Goal: Navigation & Orientation: Find specific page/section

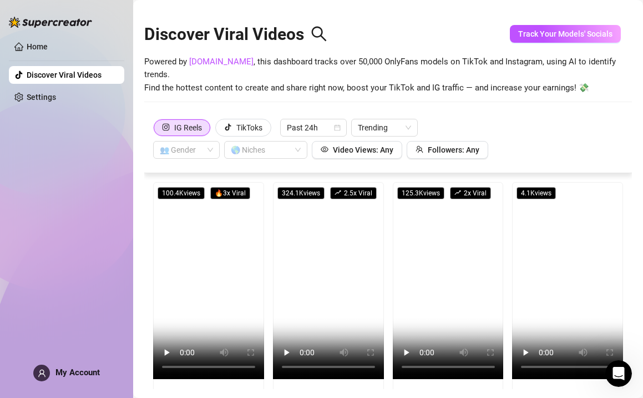
click at [110, 207] on div "Home Discover Viral Videos Settings My Account" at bounding box center [66, 194] width 115 height 388
click at [521, 38] on span "Track Your Models' Socials" at bounding box center [565, 33] width 94 height 9
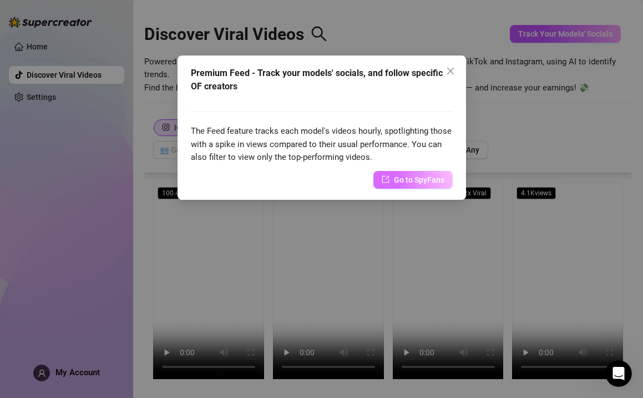
click at [439, 174] on span "Go to SpyFans" at bounding box center [419, 180] width 50 height 12
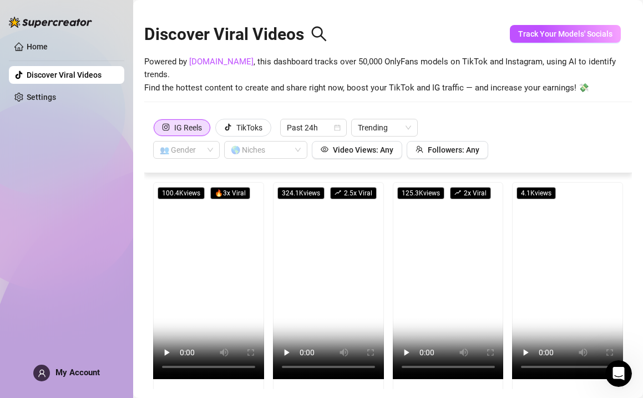
click at [80, 364] on div "Home Discover Viral Videos Settings My Account" at bounding box center [66, 194] width 115 height 388
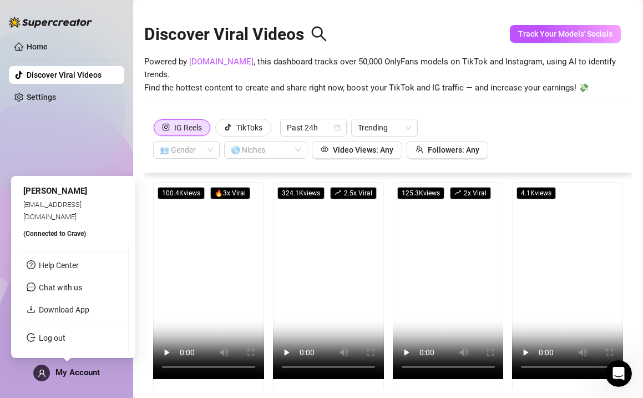
click at [75, 372] on span "My Account" at bounding box center [77, 372] width 44 height 10
click at [82, 373] on span "My Account" at bounding box center [77, 372] width 44 height 10
click at [73, 217] on span "[EMAIL_ADDRESS][DOMAIN_NAME]" at bounding box center [52, 210] width 58 height 21
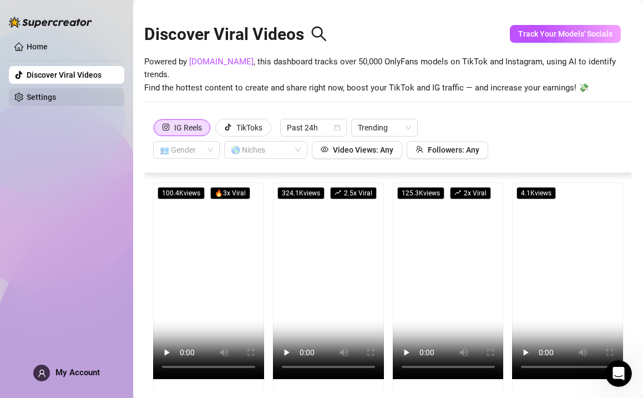
click at [56, 97] on link "Settings" at bounding box center [41, 97] width 29 height 9
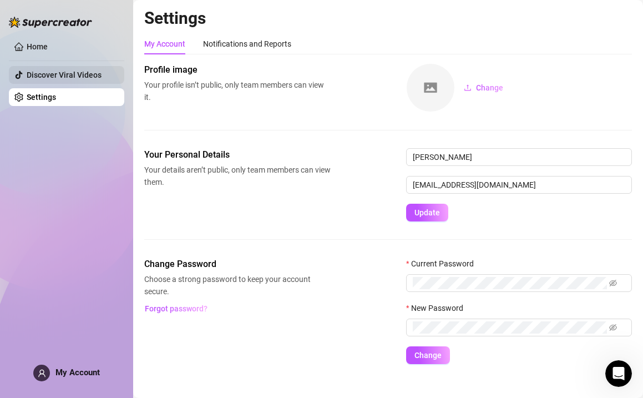
click at [71, 75] on link "Discover Viral Videos" at bounding box center [64, 74] width 75 height 9
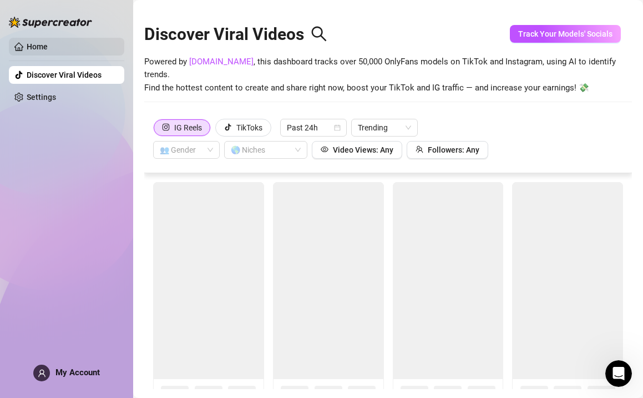
click at [48, 44] on link "Home" at bounding box center [37, 46] width 21 height 9
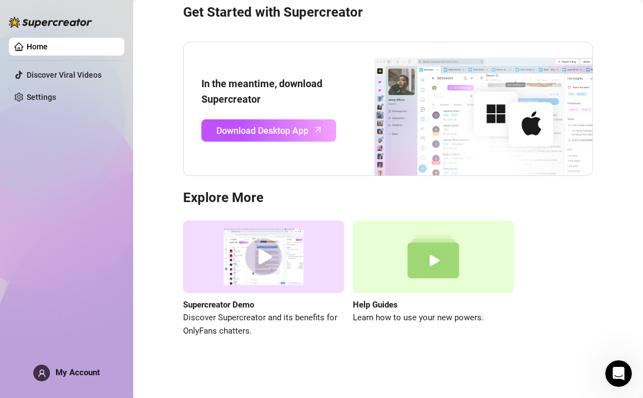
scroll to position [45, 0]
click at [262, 262] on img at bounding box center [263, 256] width 161 height 73
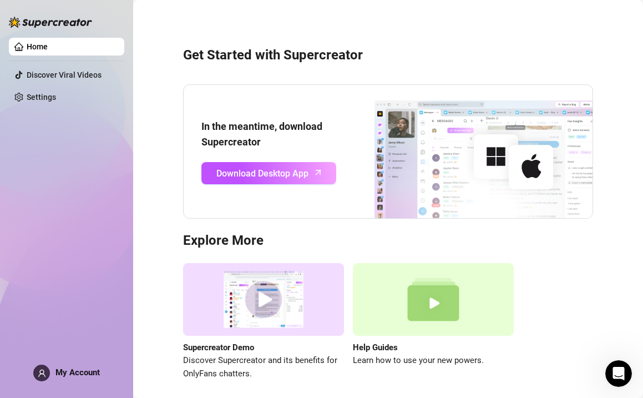
scroll to position [0, 0]
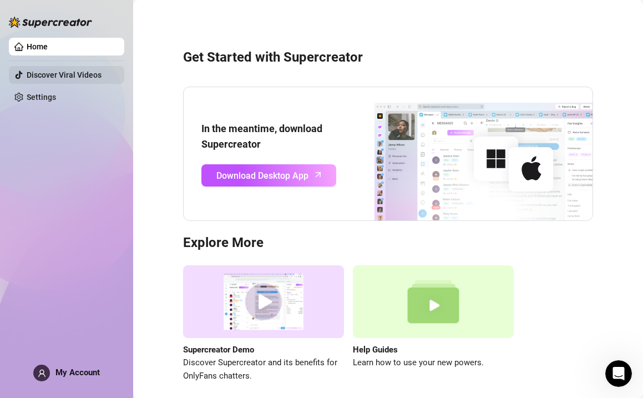
click at [89, 71] on link "Discover Viral Videos" at bounding box center [64, 74] width 75 height 9
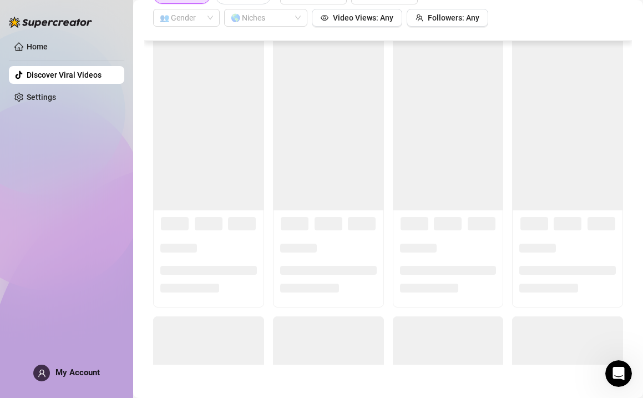
scroll to position [1272, 0]
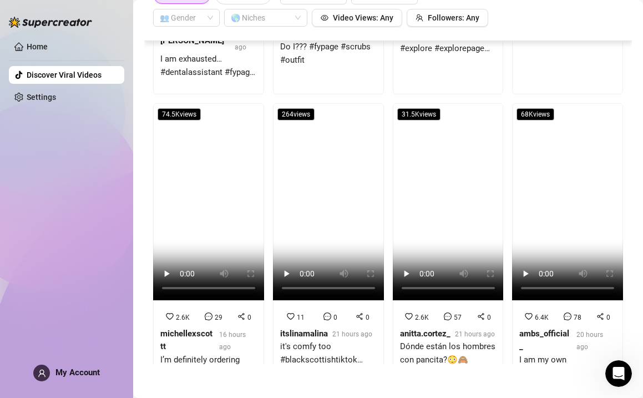
drag, startPoint x: 110, startPoint y: 350, endPoint x: 124, endPoint y: 348, distance: 14.6
click at [110, 350] on div "Home Discover Viral Videos Settings My Account" at bounding box center [66, 194] width 115 height 388
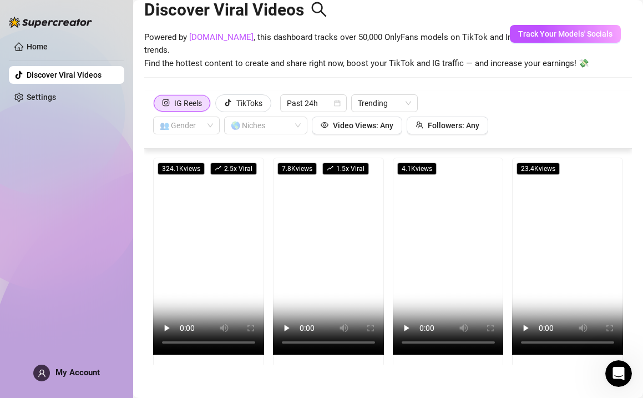
scroll to position [0, 0]
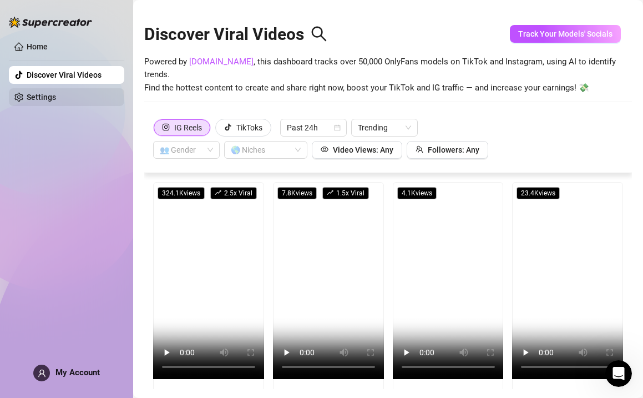
click at [56, 97] on link "Settings" at bounding box center [41, 97] width 29 height 9
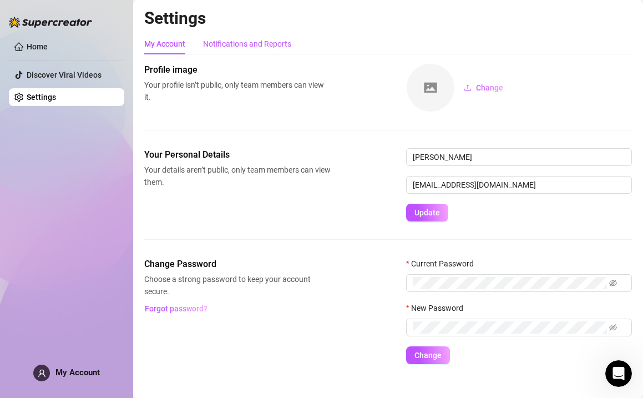
click at [233, 38] on div "Notifications and Reports" at bounding box center [247, 44] width 88 height 12
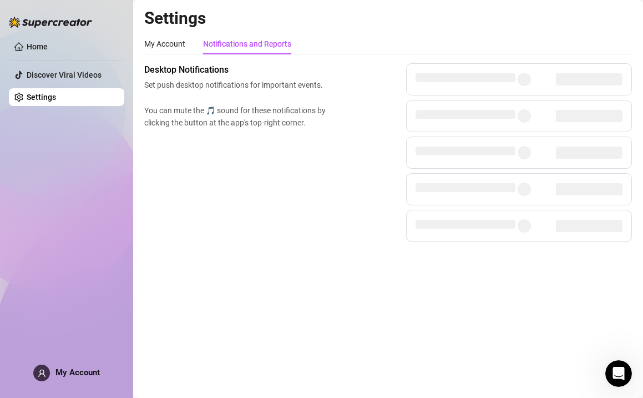
click at [457, 117] on span at bounding box center [466, 114] width 100 height 9
click at [27, 70] on link "Discover Viral Videos" at bounding box center [64, 74] width 75 height 9
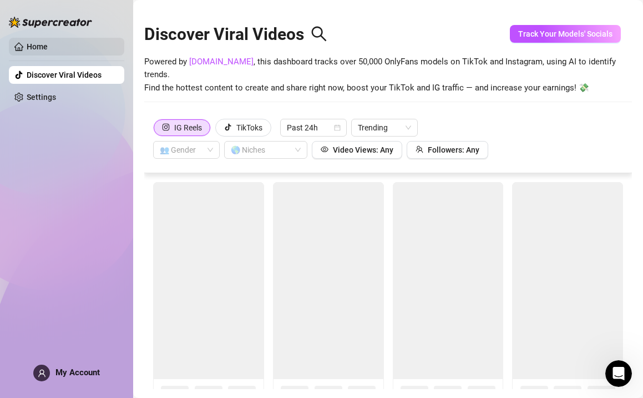
click at [33, 45] on link "Home" at bounding box center [37, 46] width 21 height 9
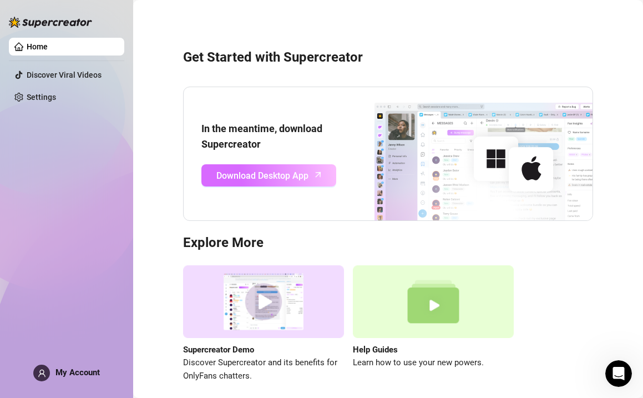
click at [270, 174] on span "Download Desktop App" at bounding box center [262, 176] width 92 height 14
click at [144, 275] on div "Get Started with Supercreator In the meantime, download Supercreator Download D…" at bounding box center [388, 209] width 488 height 402
click at [433, 70] on div "Get Started with Supercreator In the meantime, download Supercreator Download D…" at bounding box center [388, 209] width 488 height 402
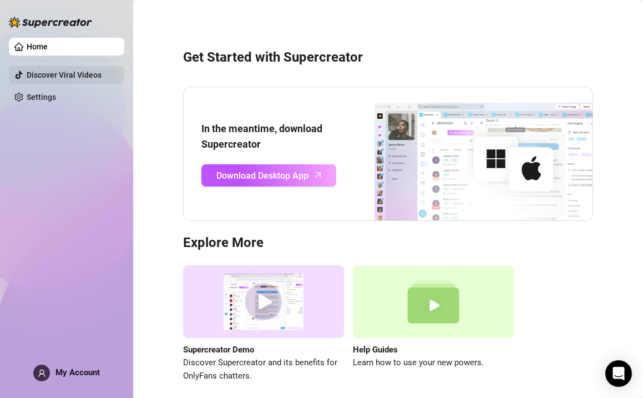
click at [55, 73] on link "Discover Viral Videos" at bounding box center [64, 74] width 75 height 9
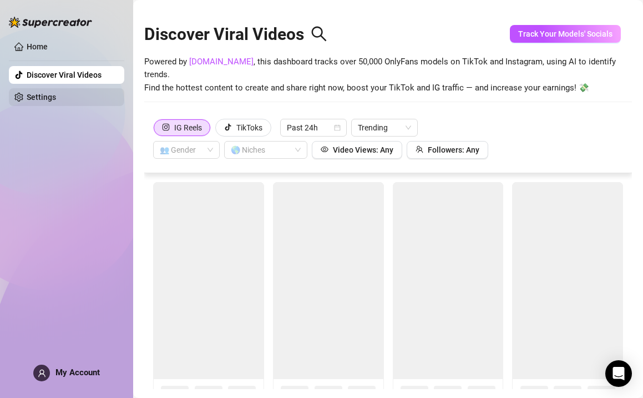
click at [47, 97] on link "Settings" at bounding box center [41, 97] width 29 height 9
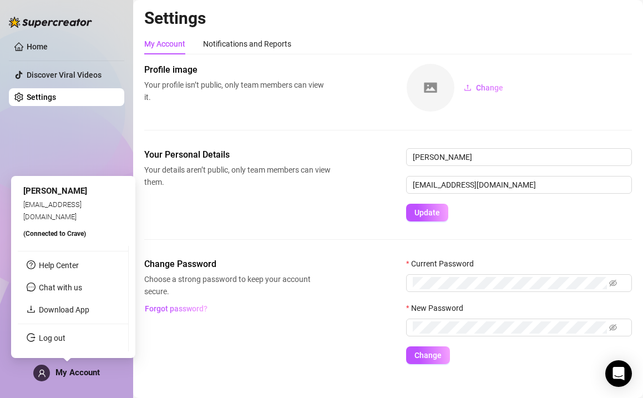
click at [54, 371] on div "My Account" at bounding box center [66, 372] width 67 height 17
click at [80, 230] on span "(Connected to Crave )" at bounding box center [54, 234] width 63 height 8
click at [13, 208] on div "Aaron rnasonc@gmail.com (Connected to Crave ) Help Center Chat with us Download…" at bounding box center [73, 267] width 124 height 182
click at [34, 196] on span "[PERSON_NAME]" at bounding box center [55, 191] width 64 height 10
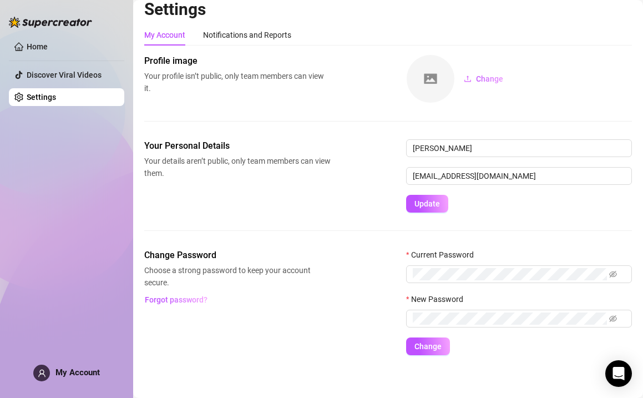
scroll to position [14, 0]
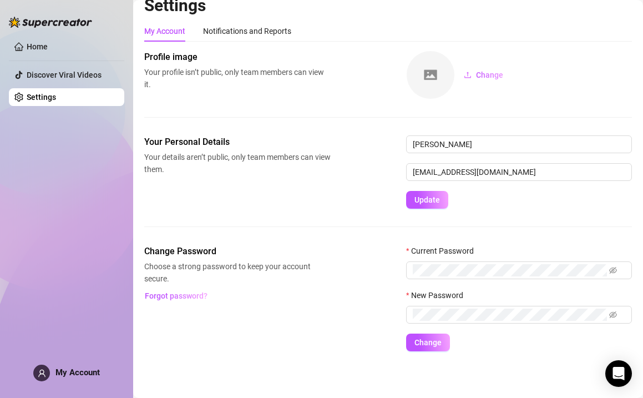
click at [440, 241] on div "Your Personal Details Your details aren’t public, only team members can view th…" at bounding box center [388, 189] width 488 height 109
click at [331, 265] on div "Change Password Choose a strong password to keep your account secure. Forgot pa…" at bounding box center [388, 298] width 488 height 107
click at [82, 78] on link "Discover Viral Videos" at bounding box center [64, 74] width 75 height 9
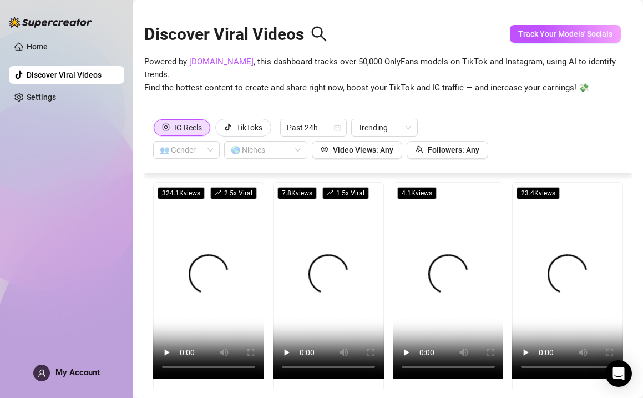
scroll to position [24, 0]
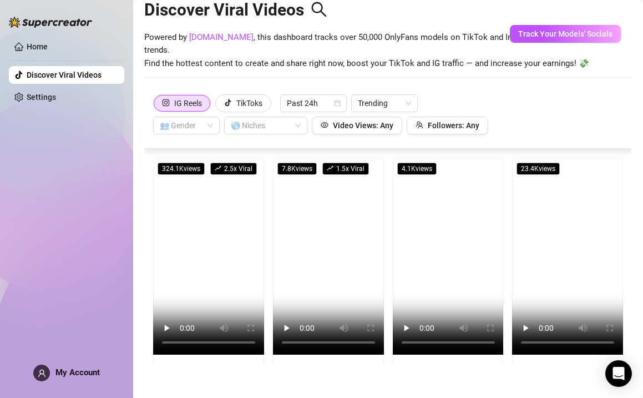
click at [92, 180] on div "Home Discover Viral Videos Settings My Account" at bounding box center [66, 194] width 115 height 388
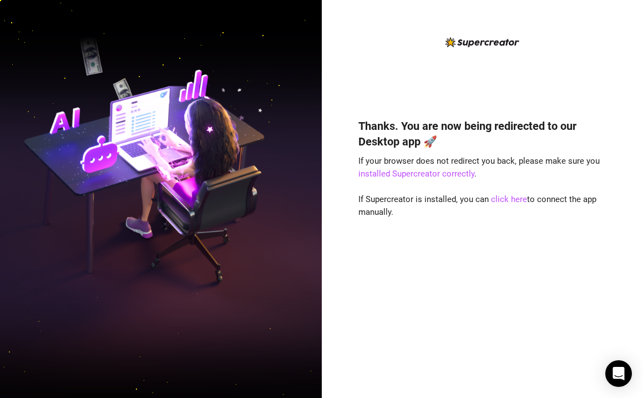
drag, startPoint x: 301, startPoint y: 302, endPoint x: 273, endPoint y: 225, distance: 81.4
click at [301, 302] on img at bounding box center [161, 198] width 322 height 403
click at [513, 198] on link "click here" at bounding box center [509, 199] width 36 height 10
